Goal: Information Seeking & Learning: Learn about a topic

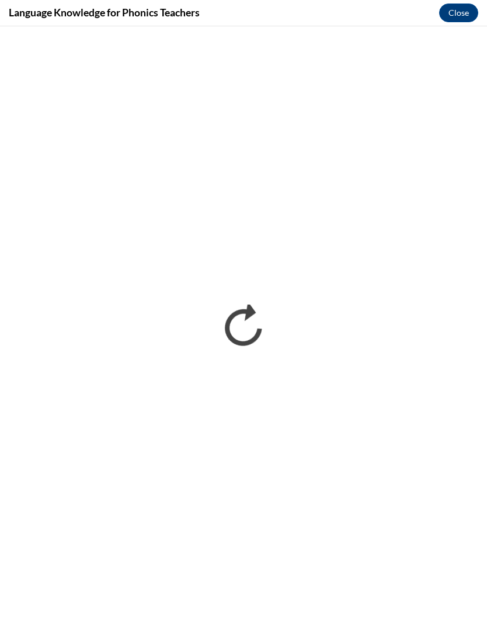
scroll to position [1004, 0]
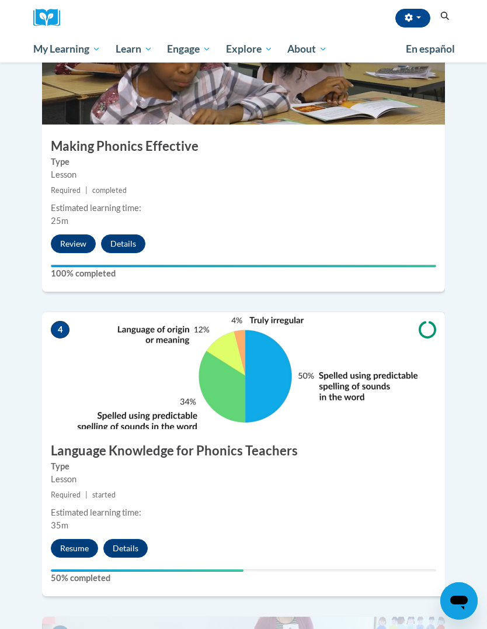
scroll to position [995, 0]
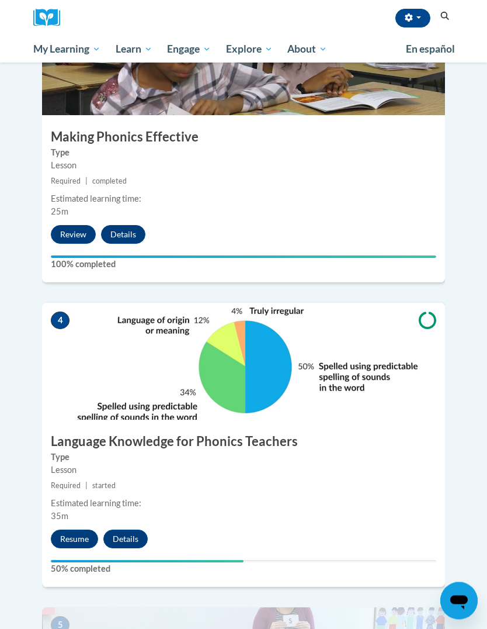
click at [78, 530] on button "Resume" at bounding box center [74, 539] width 47 height 19
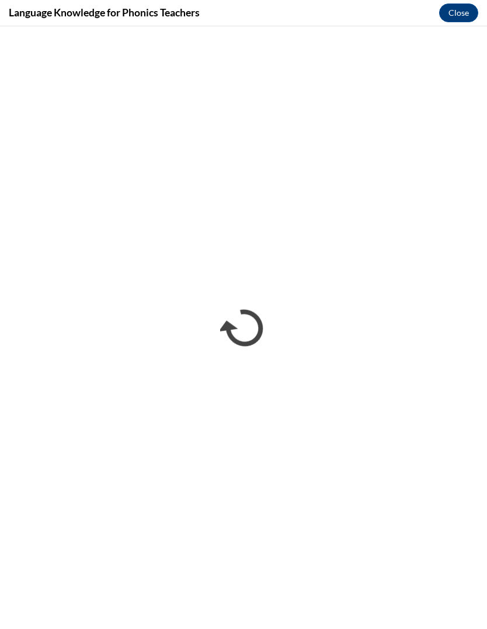
scroll to position [0, 0]
